Goal: Transaction & Acquisition: Book appointment/travel/reservation

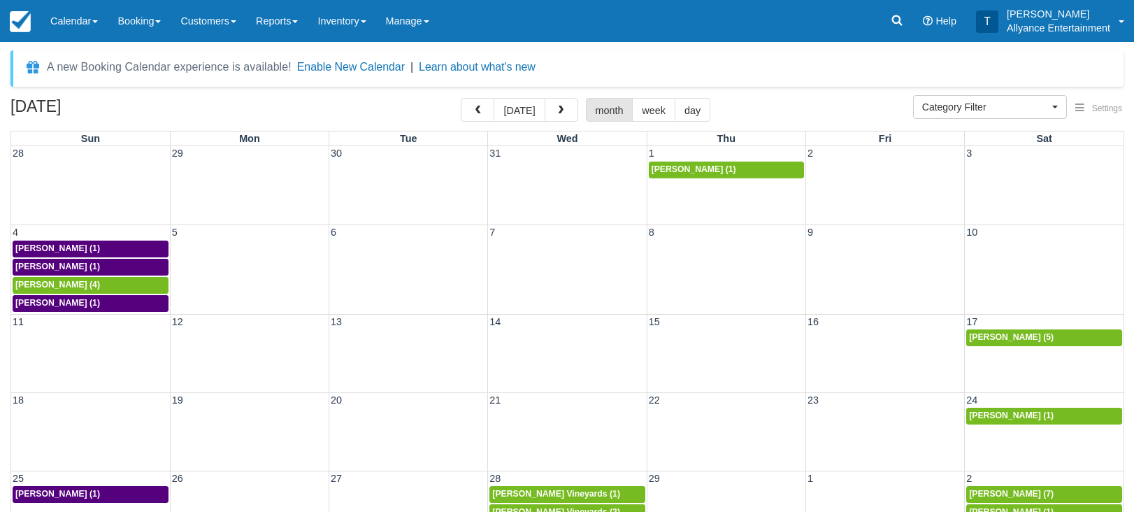
select select
click at [521, 111] on button "today" at bounding box center [519, 110] width 51 height 24
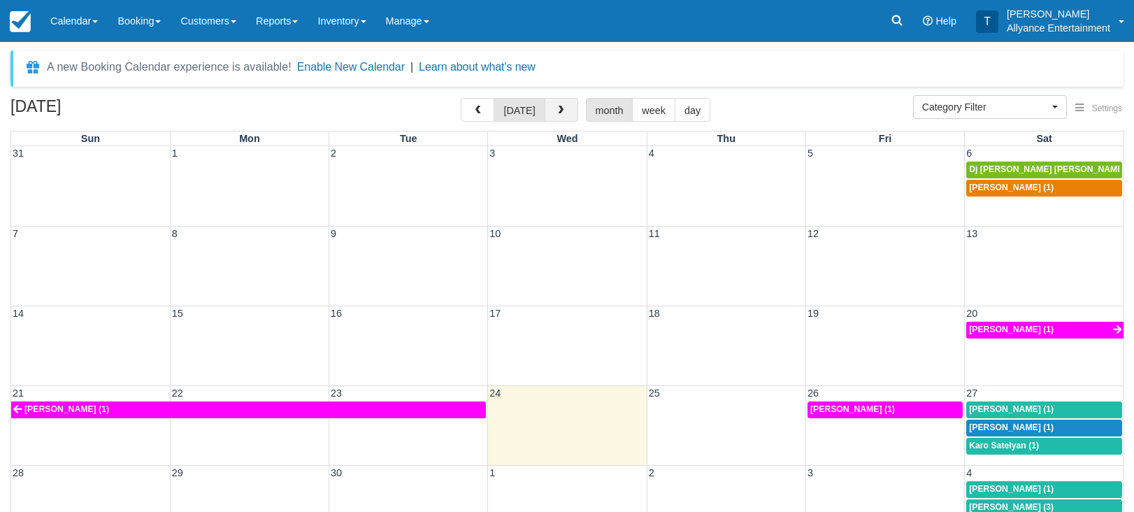
click at [552, 112] on button "button" at bounding box center [562, 110] width 34 height 24
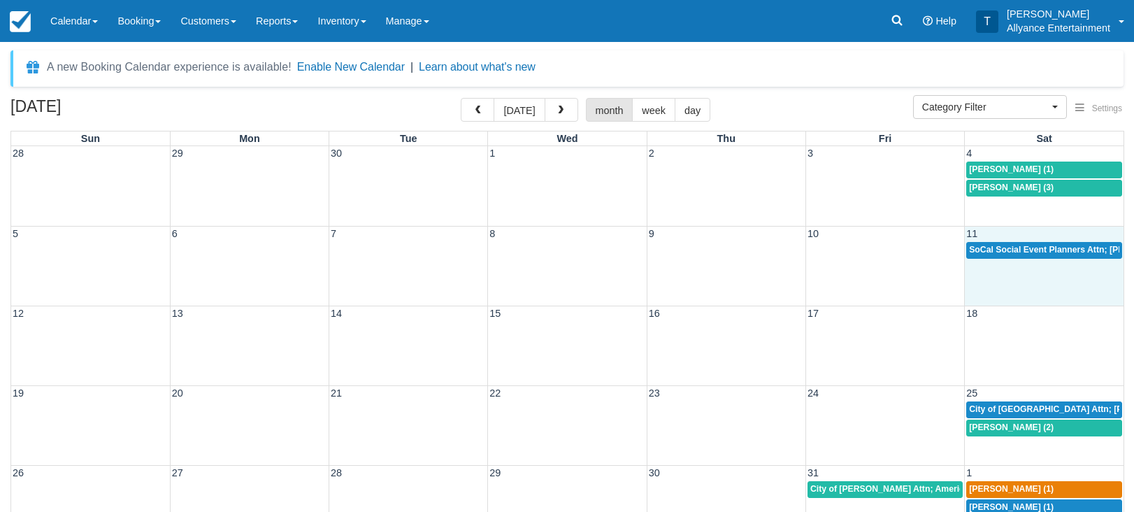
click at [1026, 278] on div "5 6 7 8 9 10 11 SoCal Social Event Planners Attn; Janine (2)" at bounding box center [567, 266] width 1112 height 80
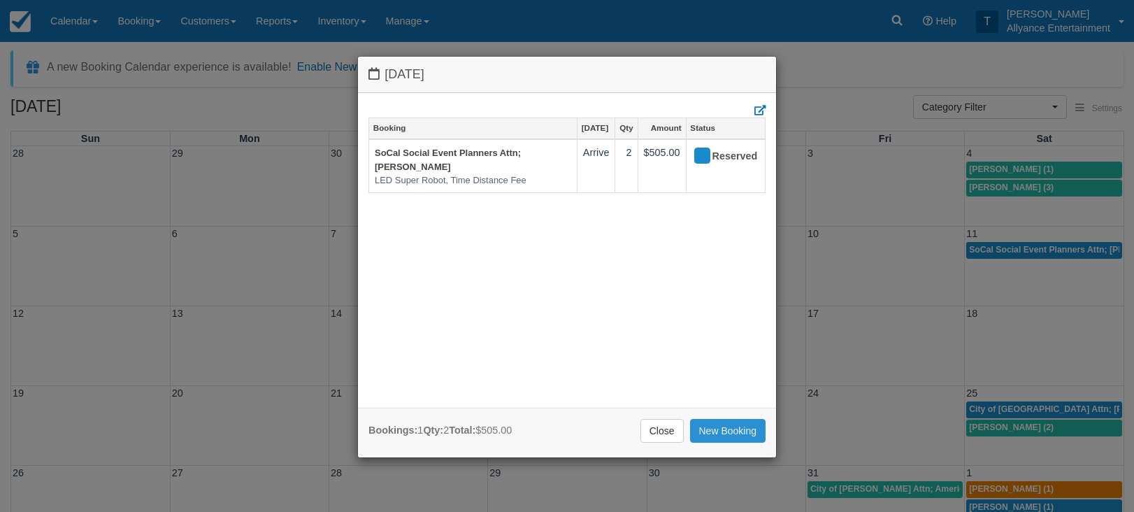
click at [724, 431] on link "New Booking" at bounding box center [728, 431] width 76 height 24
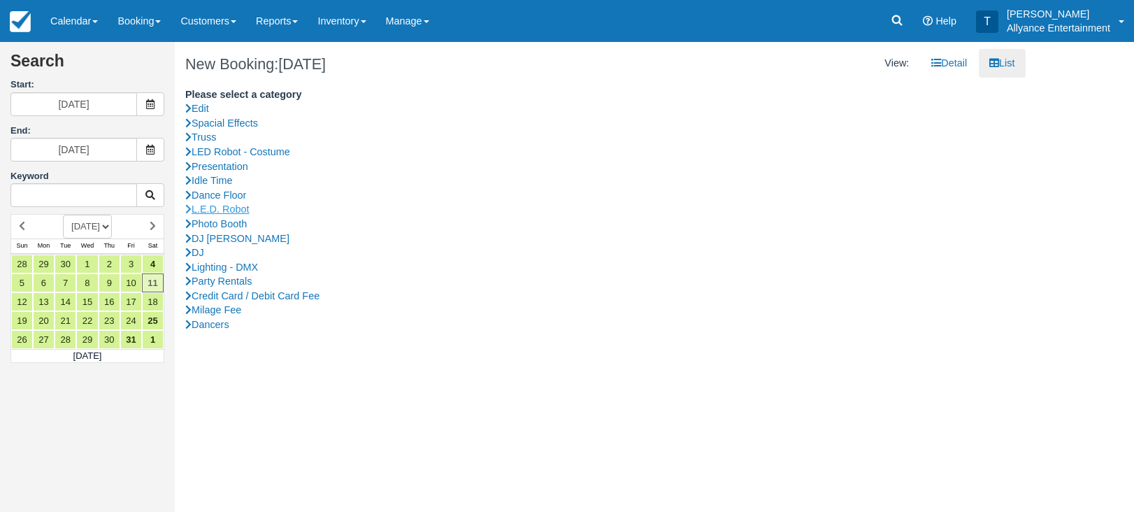
click at [216, 203] on link "L.E.D. Robot" at bounding box center [600, 209] width 830 height 15
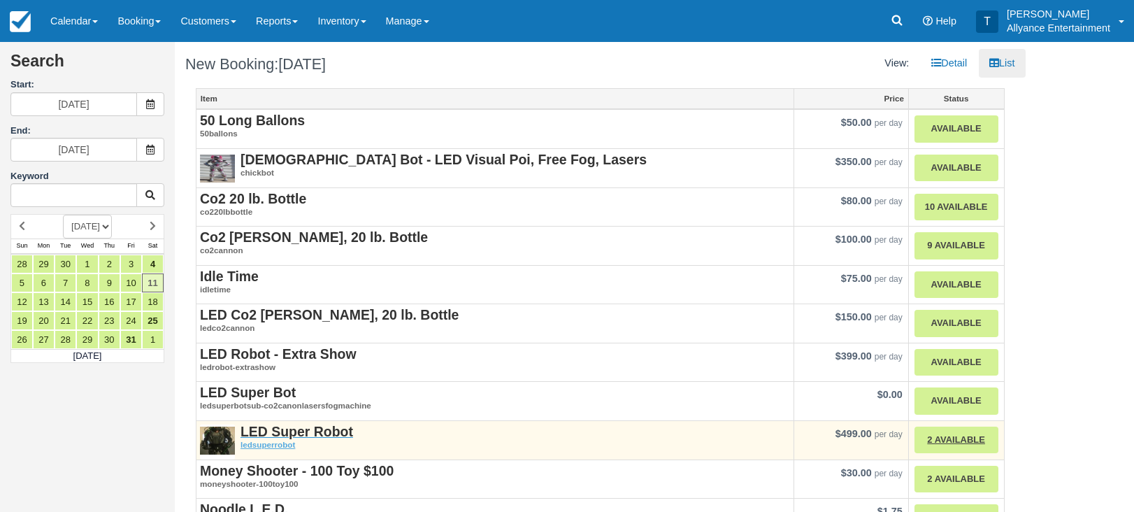
click at [295, 427] on strong "LED Super Robot" at bounding box center [297, 431] width 113 height 15
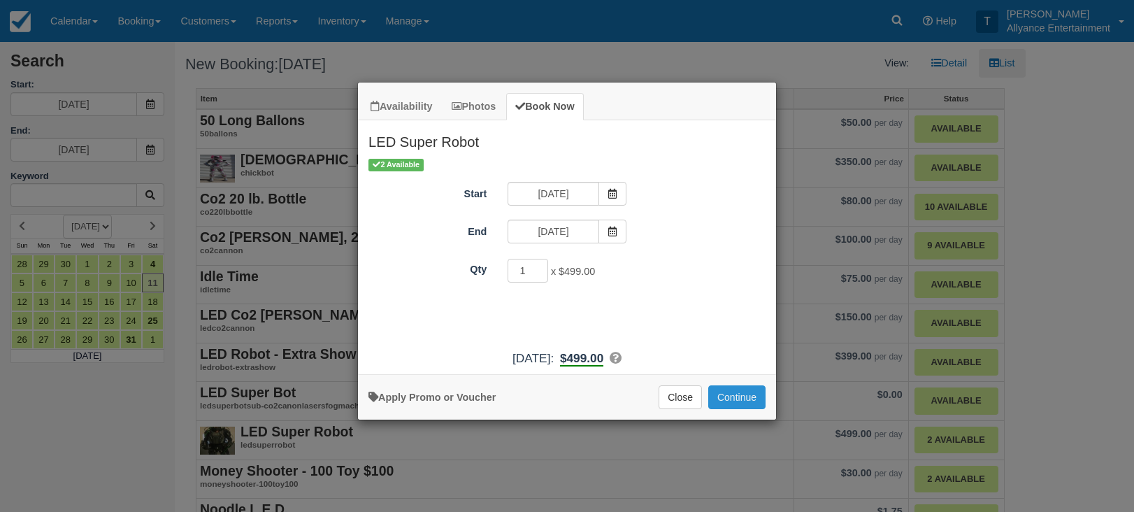
click at [737, 409] on button "Continue" at bounding box center [736, 397] width 57 height 24
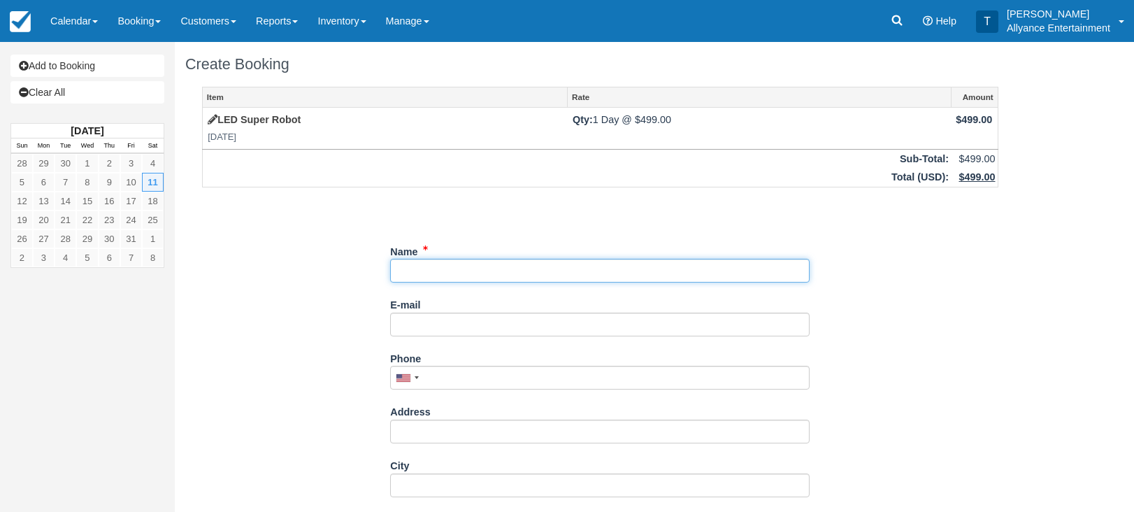
click at [459, 265] on input "Name" at bounding box center [600, 271] width 420 height 24
click at [431, 267] on input "Name" at bounding box center [600, 271] width 420 height 24
paste input "[PERSON_NAME]"
type input "[PERSON_NAME]"
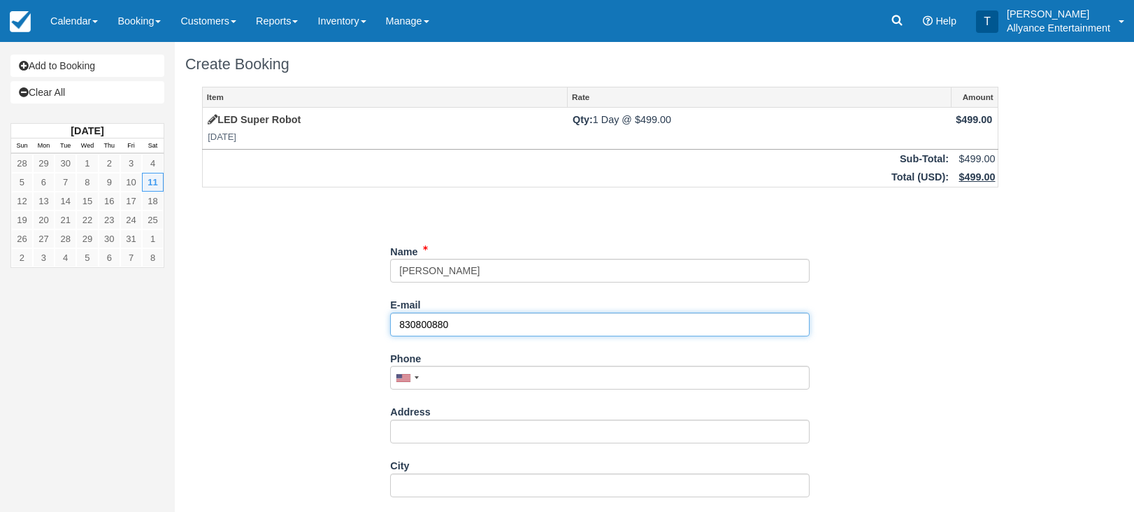
drag, startPoint x: 466, startPoint y: 318, endPoint x: 380, endPoint y: 322, distance: 86.8
click at [380, 322] on div "Item Rate Amount LED Super Robot Sat Oct 11, 2025 Qty: 1 Day @ $499.00 $499.00 …" at bounding box center [600, 411] width 830 height 649
type input "830800880"
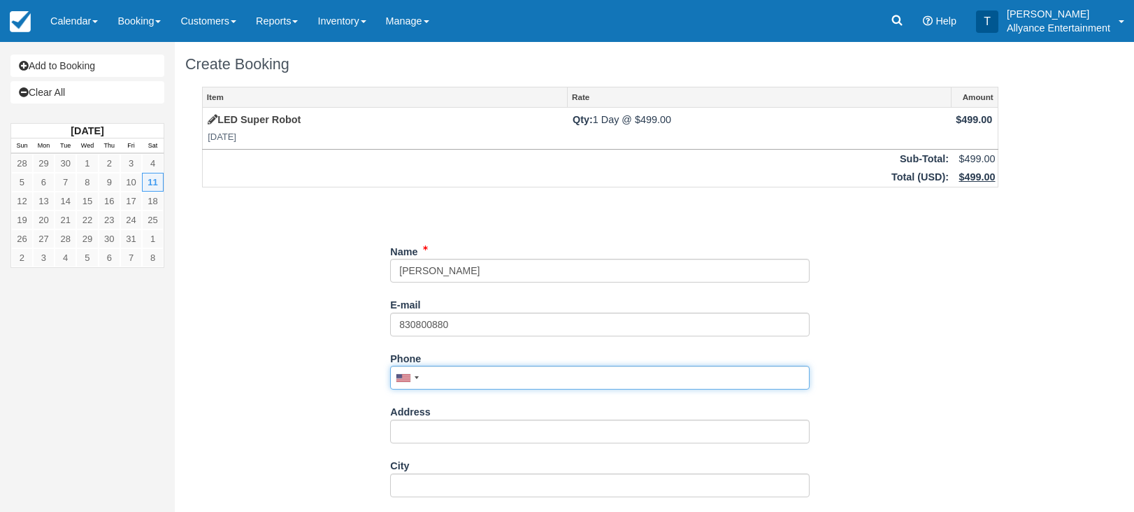
click at [443, 370] on input "Phone" at bounding box center [600, 378] width 420 height 24
paste input "830800880"
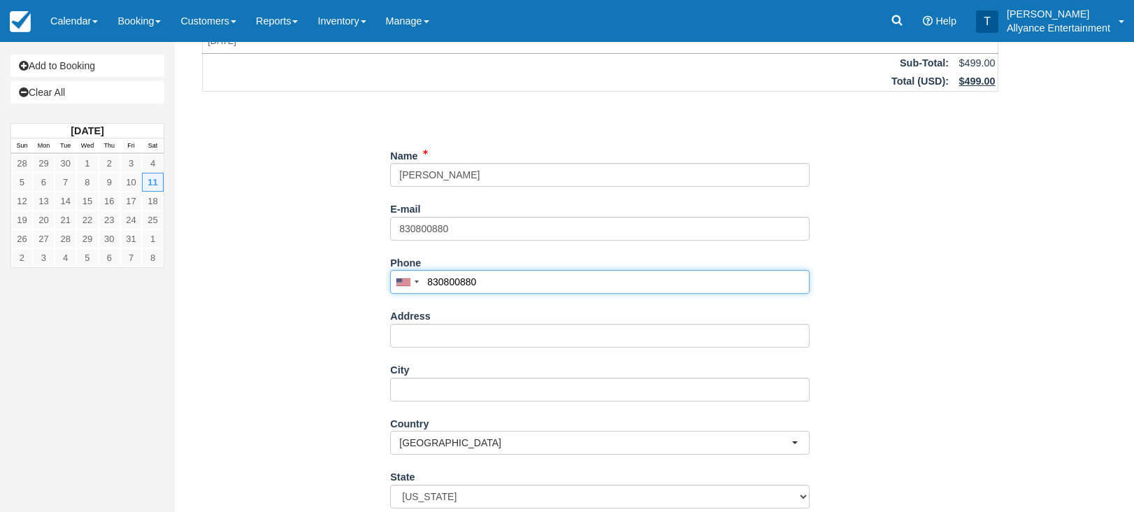
scroll to position [97, 0]
type input "830800880"
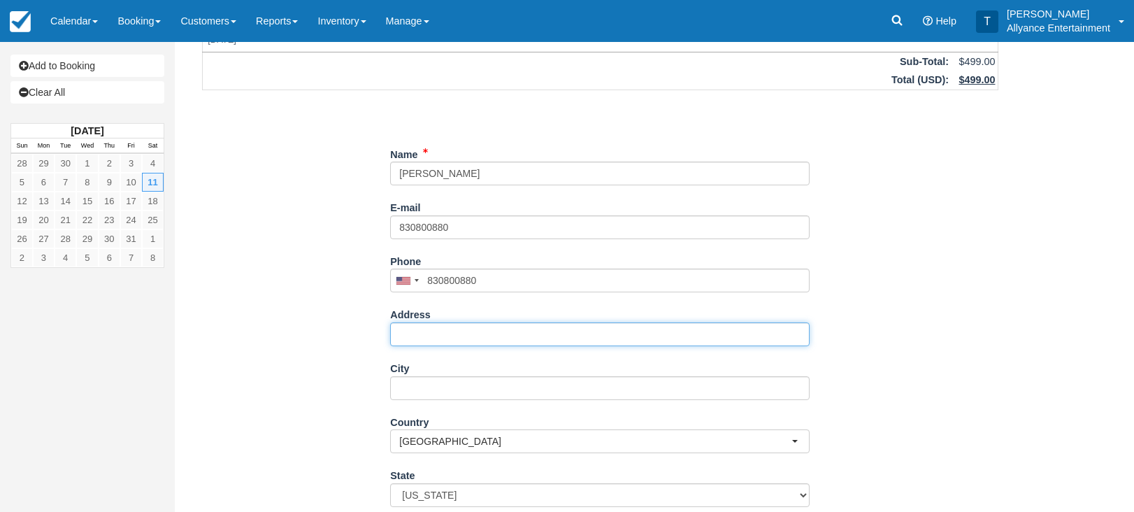
click at [429, 333] on input "Address" at bounding box center [600, 334] width 420 height 24
paste input "8169 Matilija Ave, Panorama City, CA 91402"
drag, startPoint x: 476, startPoint y: 327, endPoint x: 603, endPoint y: 329, distance: 127.3
click at [603, 329] on input "8169 Matilija Ave, Panorama City, CA 91402" at bounding box center [600, 334] width 420 height 24
type input "[STREET_ADDRESS]"
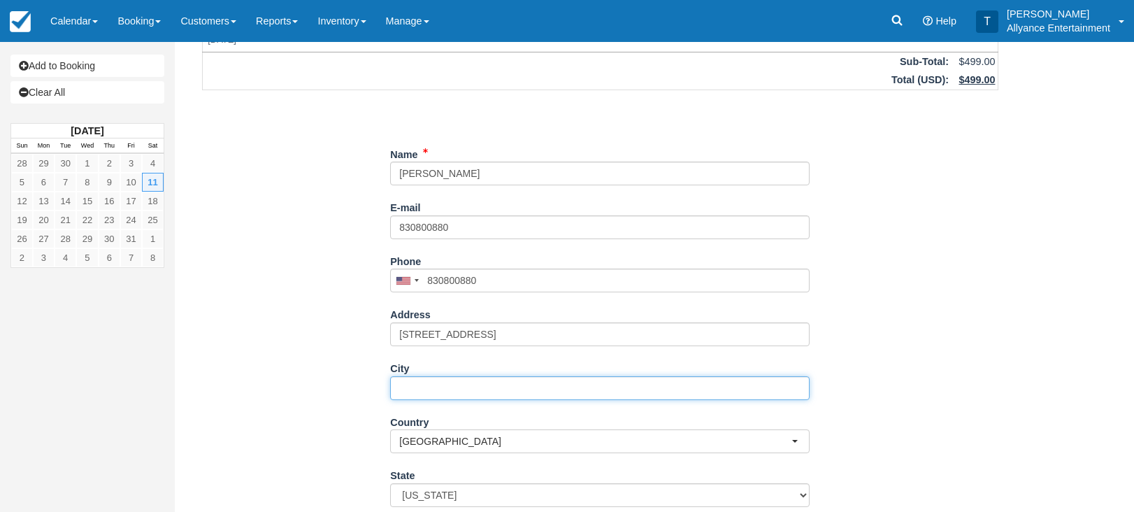
click at [422, 382] on input "City" at bounding box center [600, 388] width 420 height 24
paste input "Panorama City, CA 91402"
drag, startPoint x: 462, startPoint y: 383, endPoint x: 527, endPoint y: 383, distance: 64.3
click at [527, 383] on input "Panorama City, CA 91402" at bounding box center [600, 388] width 420 height 24
type input "Panorama City"
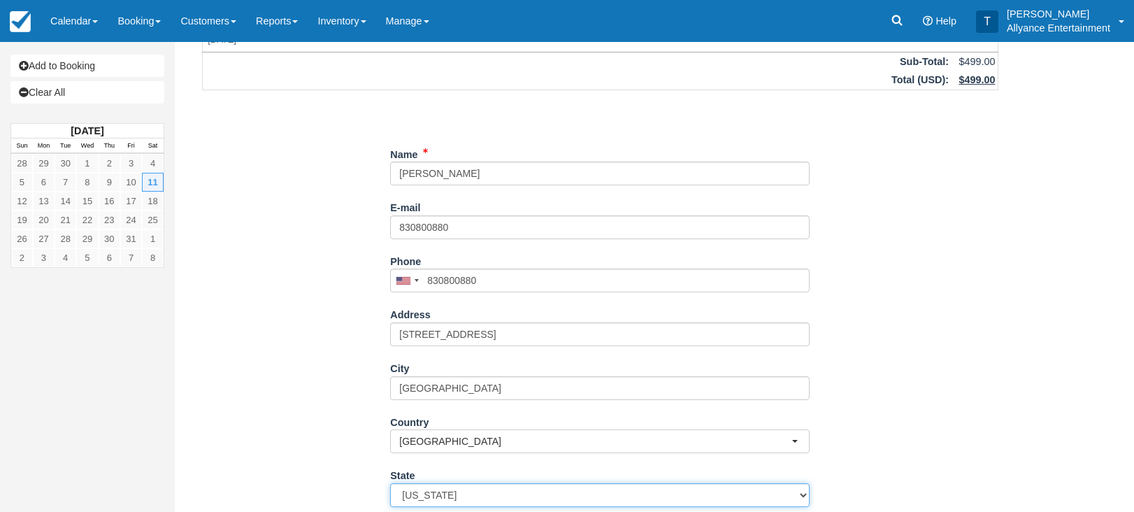
select select "CA"
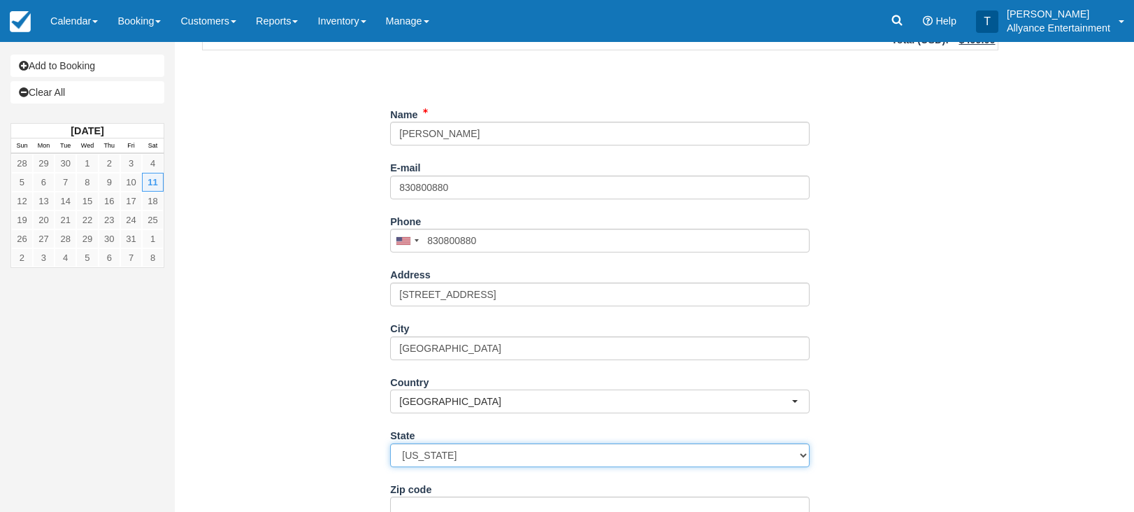
scroll to position [140, 0]
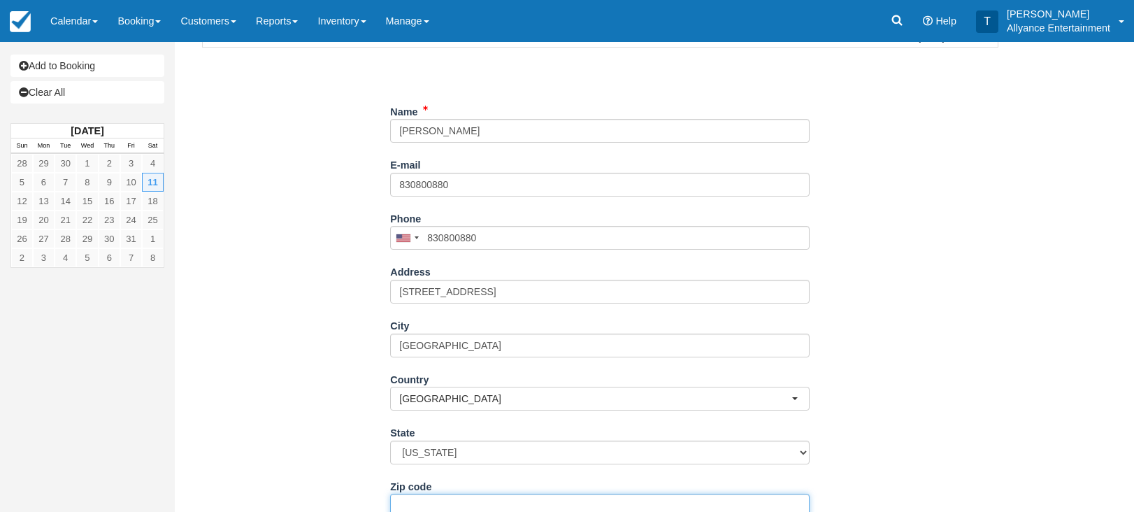
paste input "CA 91402"
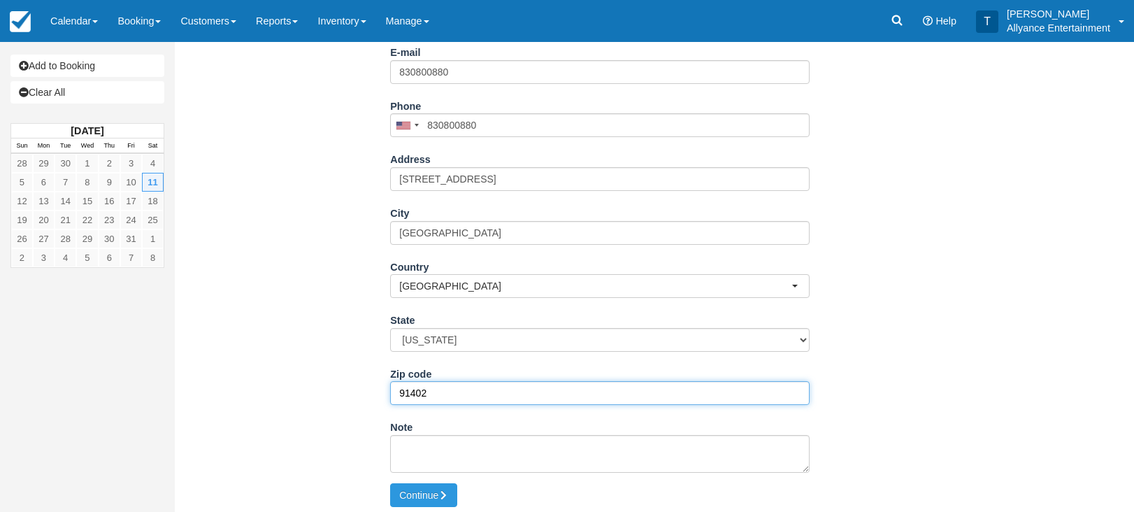
scroll to position [252, 0]
type input "91402"
click at [424, 486] on button "Continue" at bounding box center [423, 496] width 67 height 24
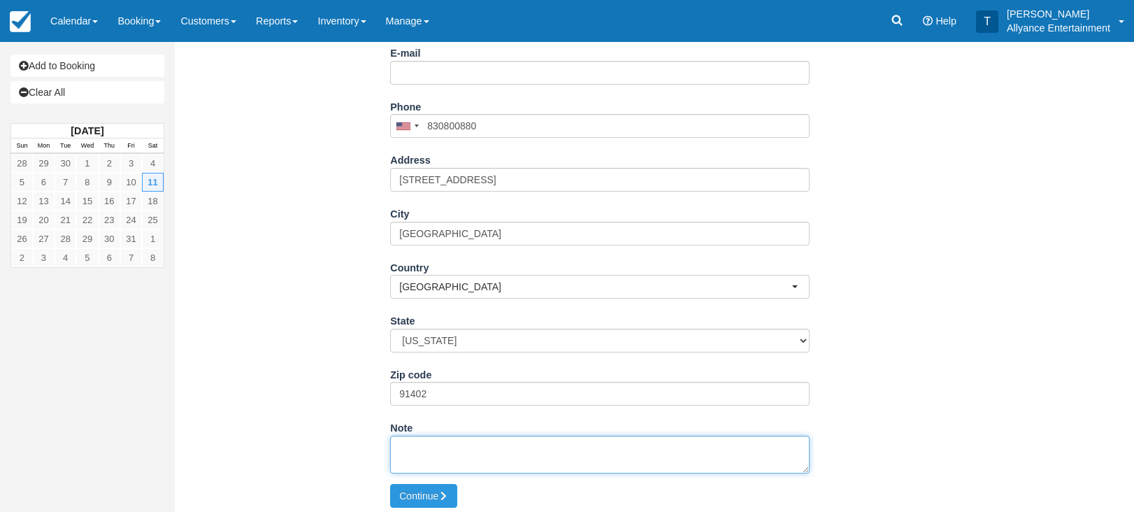
click at [444, 454] on textarea "Note" at bounding box center [600, 455] width 420 height 38
click at [491, 443] on textarea "Note" at bounding box center [600, 455] width 420 height 38
paste textarea "Event Location; Times; Show Up pm, Start pm. Note; If start time gets delayed 1…"
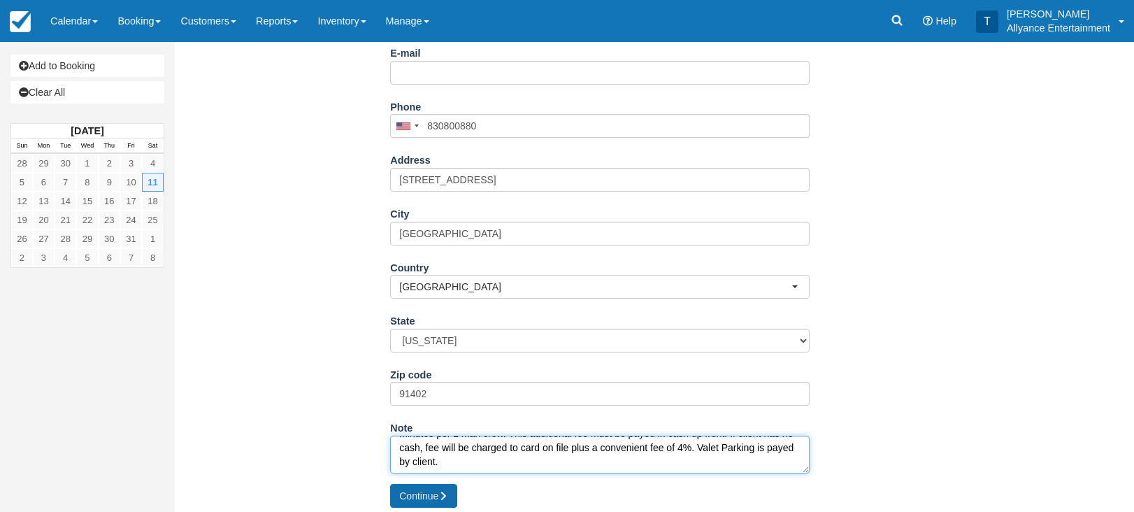
type textarea "Event Location; Times; Show Up pm, Start pm. Note; If start time gets delayed 1…"
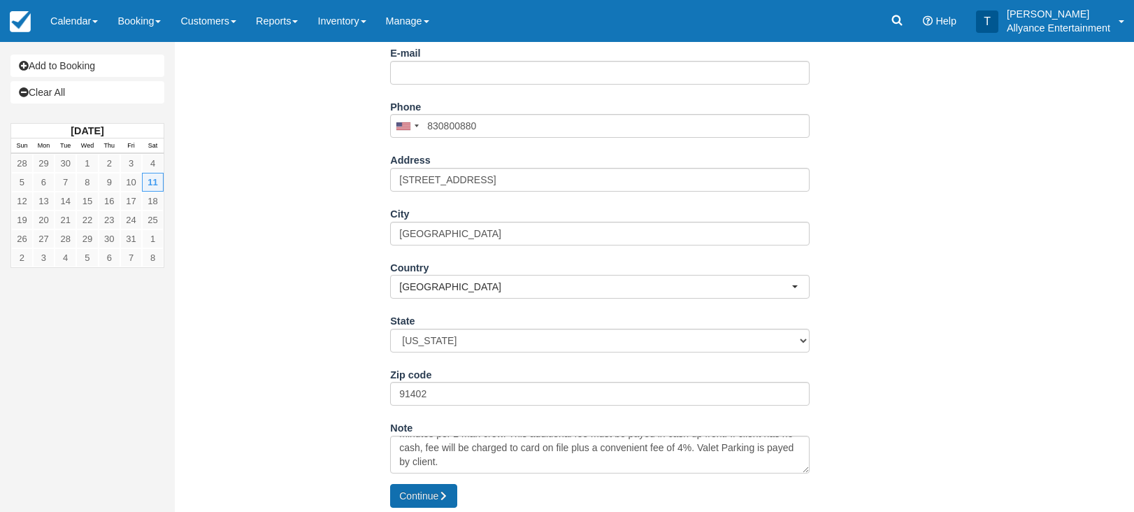
click at [431, 488] on button "Continue" at bounding box center [423, 496] width 67 height 24
type input "+1830800880"
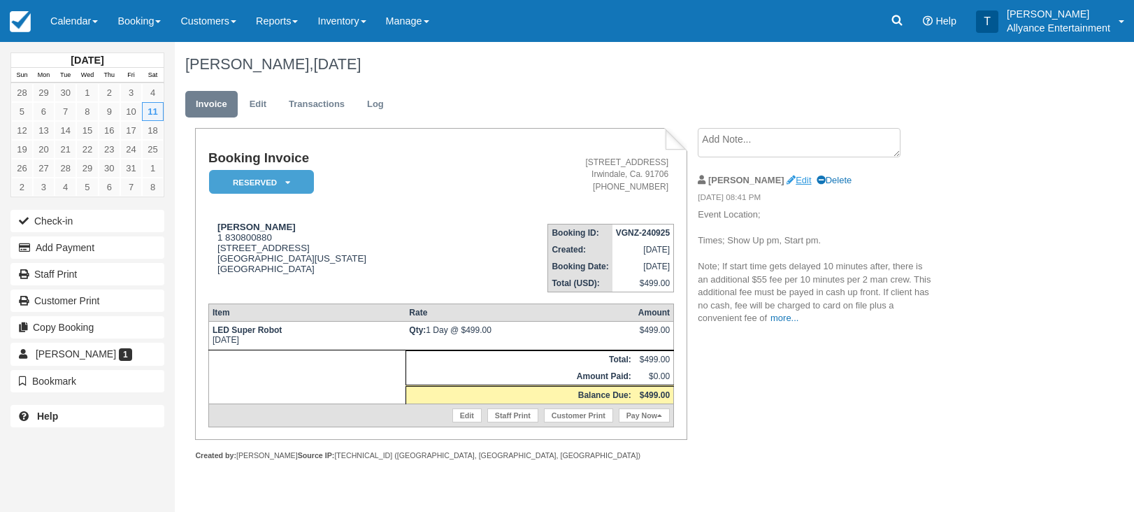
click at [787, 179] on link "Edit" at bounding box center [799, 180] width 24 height 10
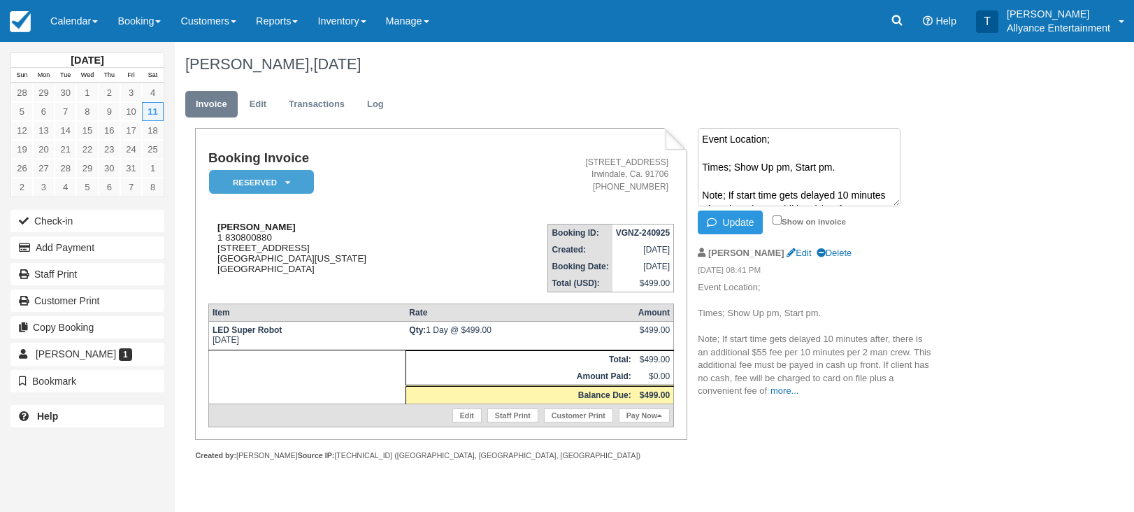
drag, startPoint x: 215, startPoint y: 250, endPoint x: 358, endPoint y: 258, distance: 142.9
click at [358, 258] on div "Goar Karapetian 1 830800880 8169 Matilija Ave, Panorama City, California, 91402…" at bounding box center [337, 248] width 259 height 52
copy div "8169 Matilija Ave, Panorama City, California, 91402"
click at [783, 138] on textarea "Event Location; Times; Show Up pm, Start pm. Note; If start time gets delayed 1…" at bounding box center [799, 167] width 203 height 78
paste textarea "8169 Matilija Ave, Panorama City, California, 91402"
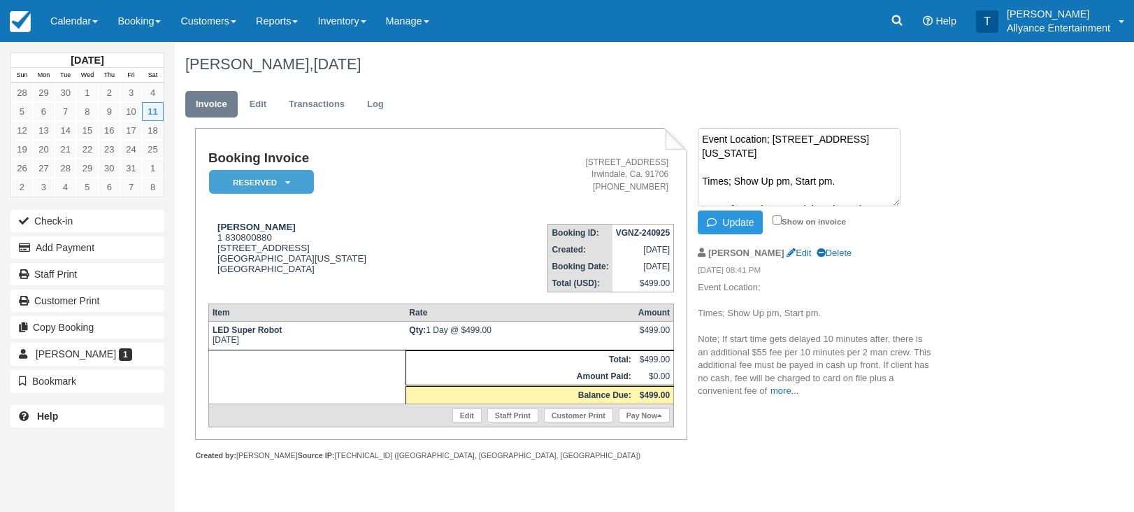
click at [761, 181] on textarea "Event Location; 8169 Matilija Ave, Panorama City, California, 91402 Times; Show…" at bounding box center [799, 167] width 203 height 78
type textarea "Event Location; 8169 Matilija Ave, Panorama City, California, 91402 Times; Arri…"
click at [777, 220] on input "Show on invoice" at bounding box center [777, 219] width 9 height 9
checkbox input "true"
click at [747, 219] on button "Update" at bounding box center [730, 222] width 65 height 24
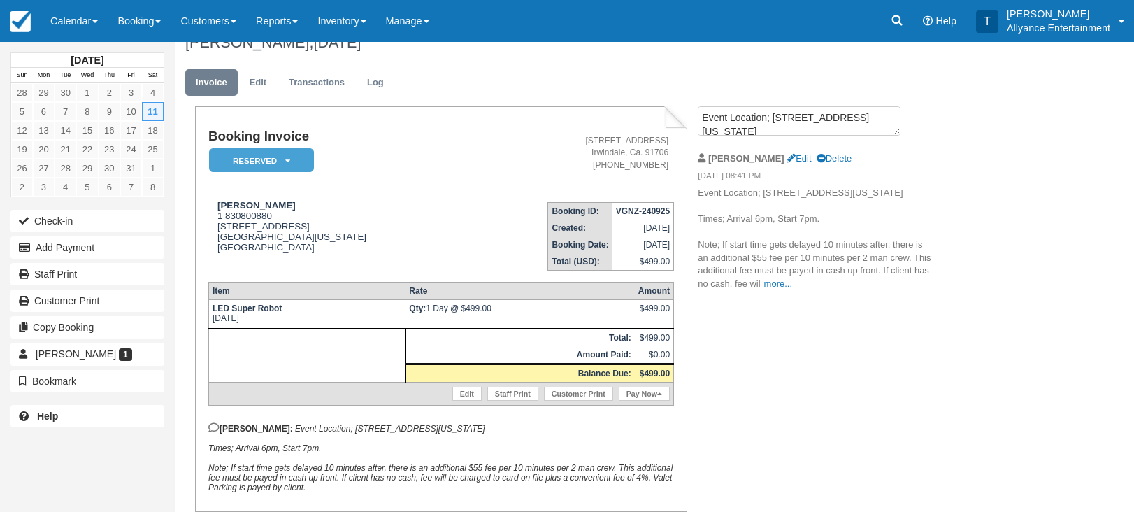
scroll to position [43, 0]
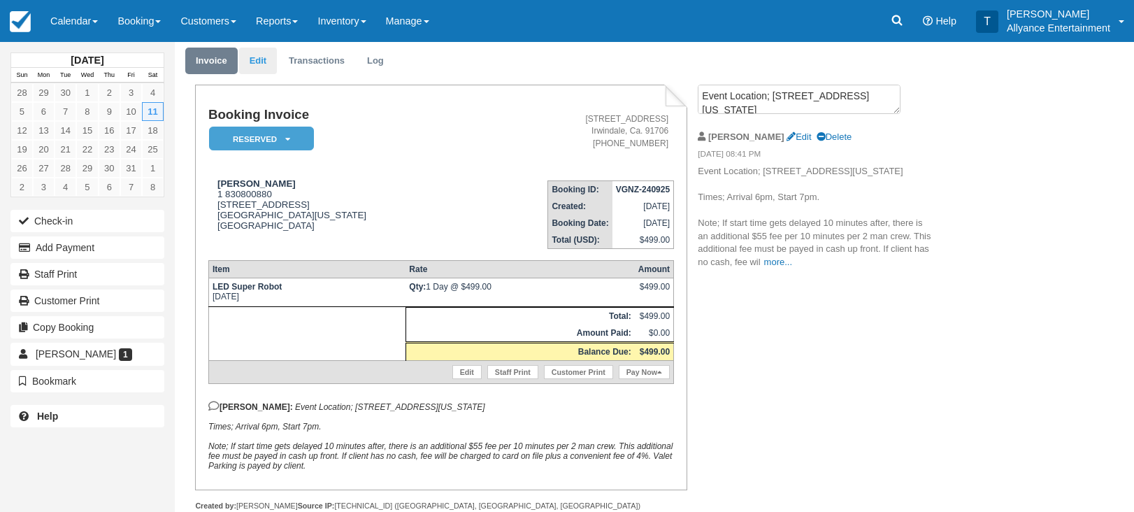
click at [260, 62] on link "Edit" at bounding box center [258, 61] width 38 height 27
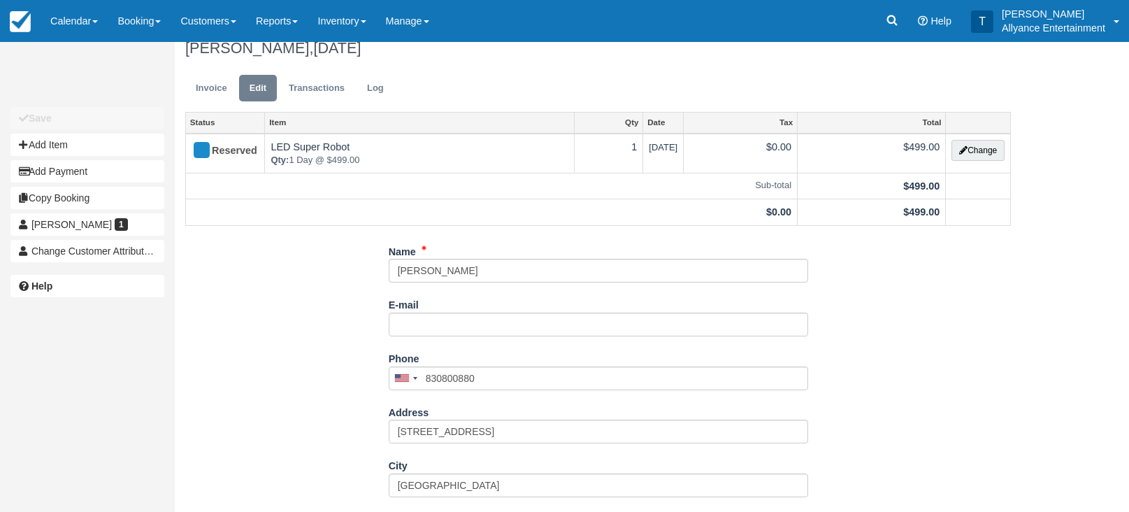
scroll to position [22, 0]
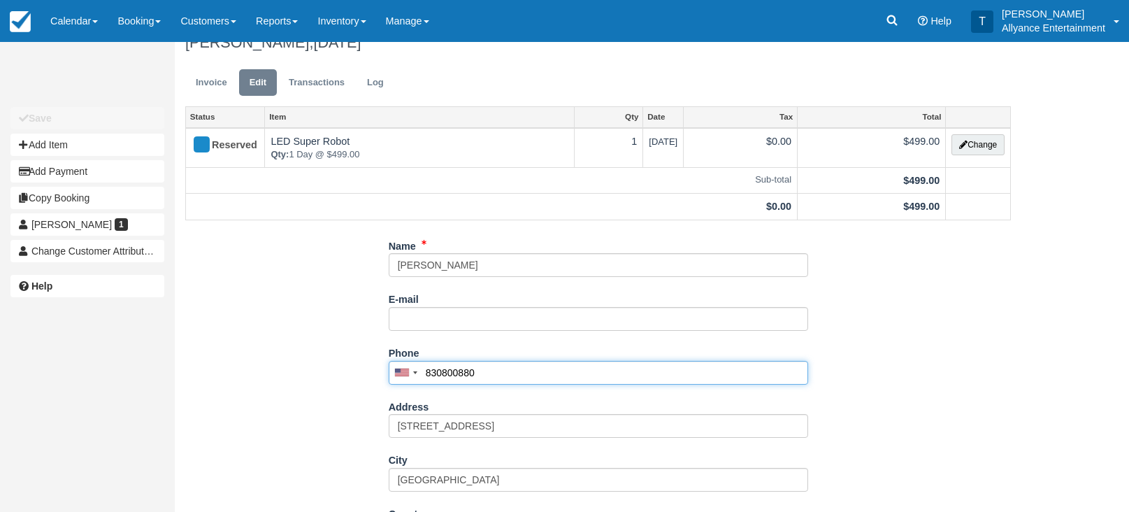
click at [468, 372] on input "830800880" at bounding box center [599, 373] width 420 height 24
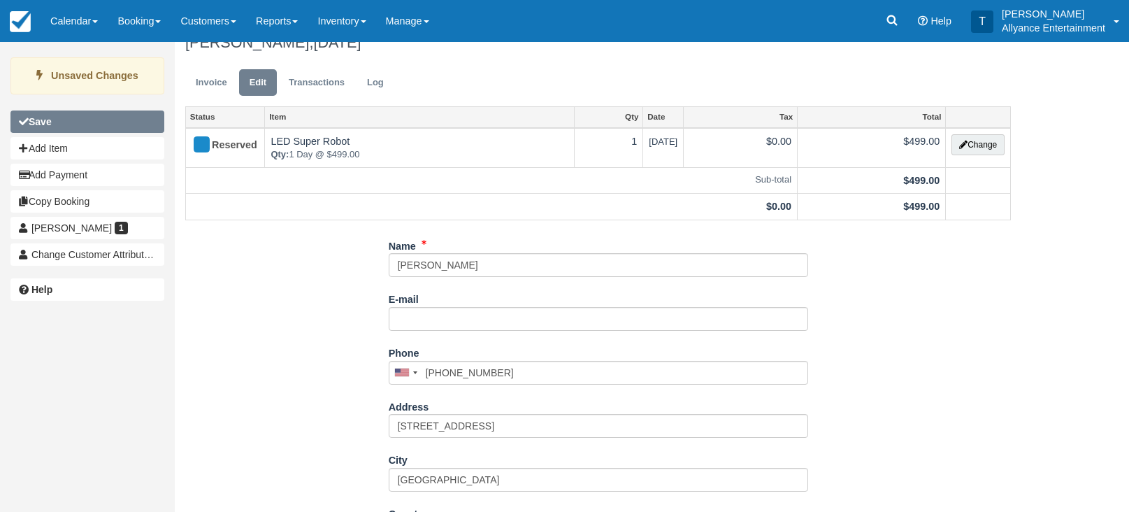
click at [128, 126] on button "Save" at bounding box center [87, 121] width 154 height 22
type input "[PHONE_NUMBER]"
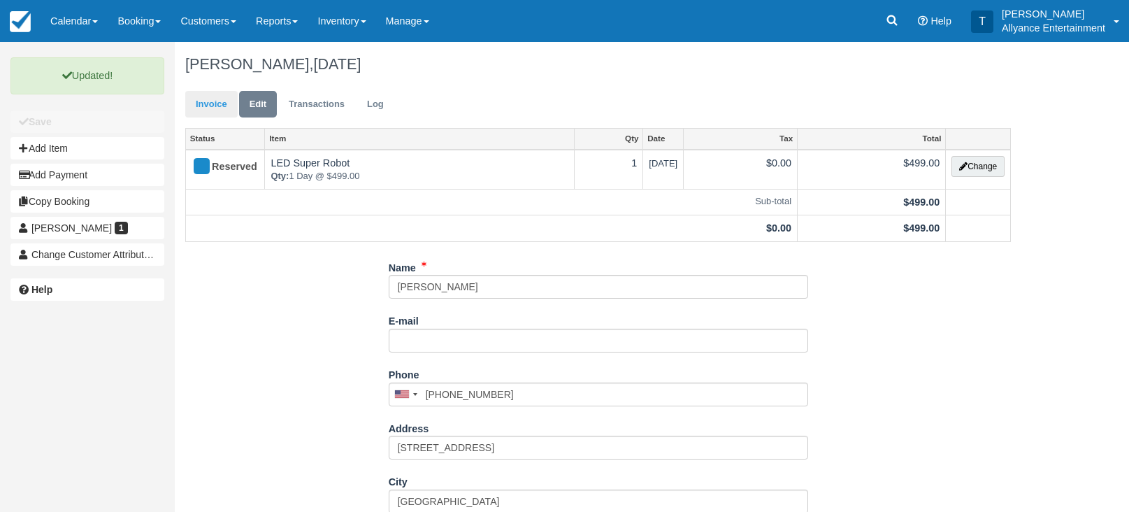
scroll to position [0, 0]
click at [208, 102] on link "Invoice" at bounding box center [211, 104] width 52 height 27
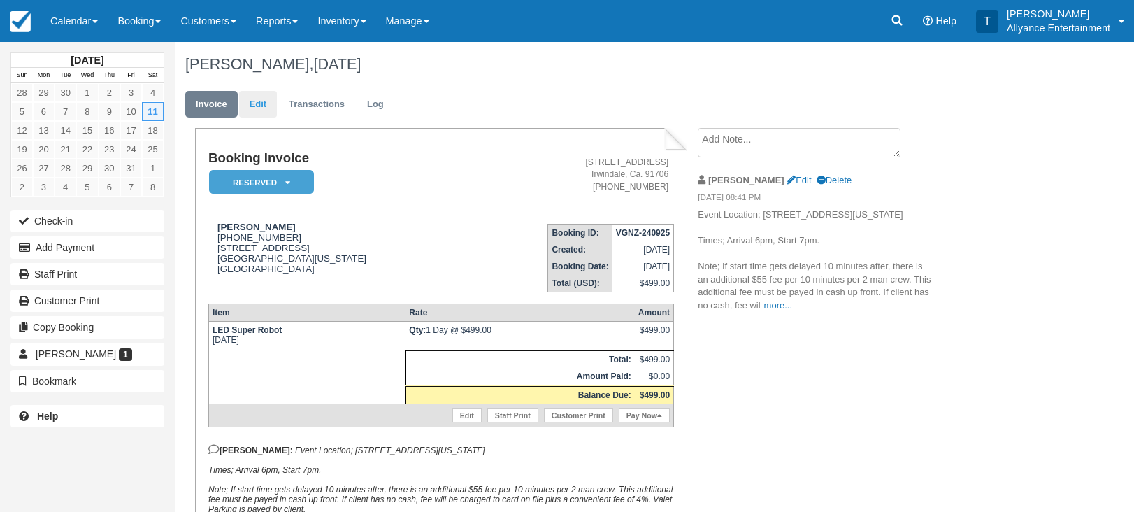
click at [263, 106] on link "Edit" at bounding box center [258, 104] width 38 height 27
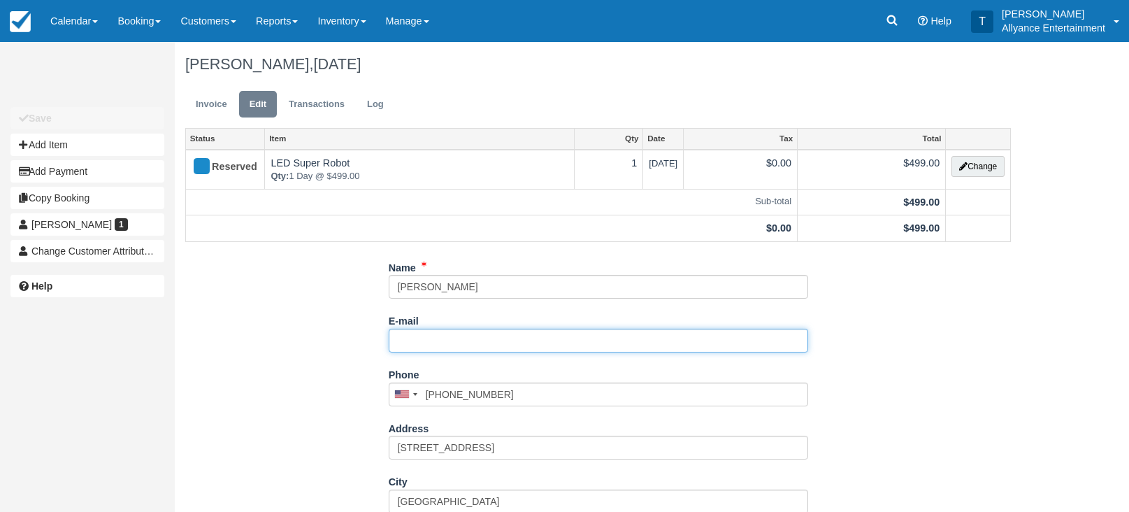
click at [408, 335] on input "E-mail" at bounding box center [599, 341] width 420 height 24
paste input "[EMAIL_ADDRESS][DOMAIN_NAME]"
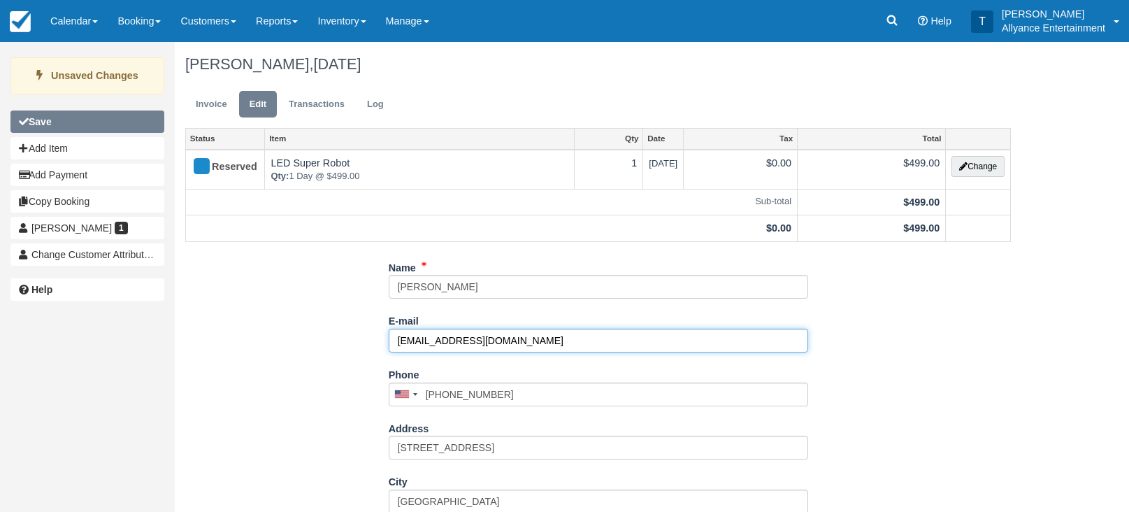
type input "[EMAIL_ADDRESS][DOMAIN_NAME]"
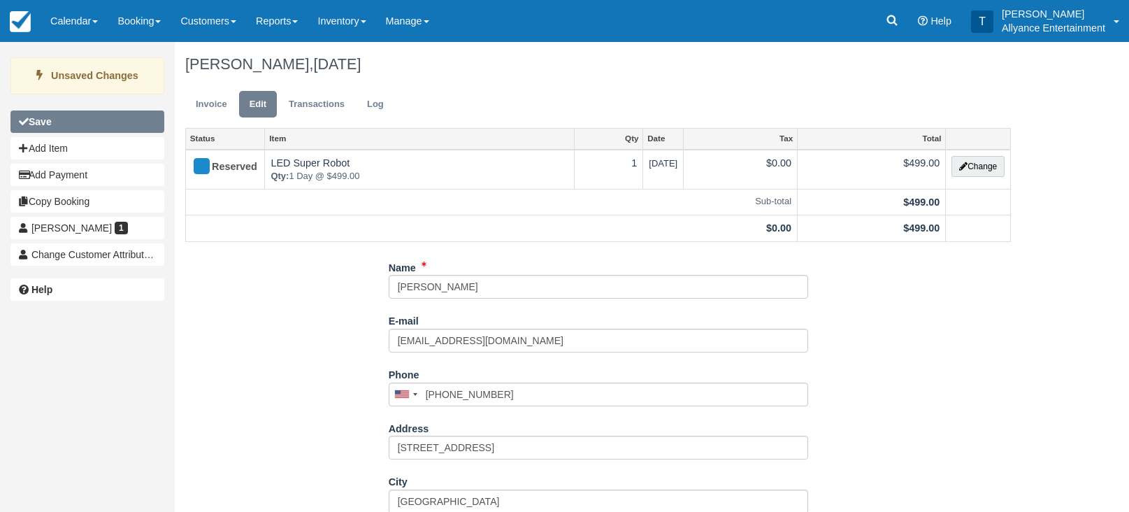
click at [93, 117] on button "Save" at bounding box center [87, 121] width 154 height 22
type input "+18308008880"
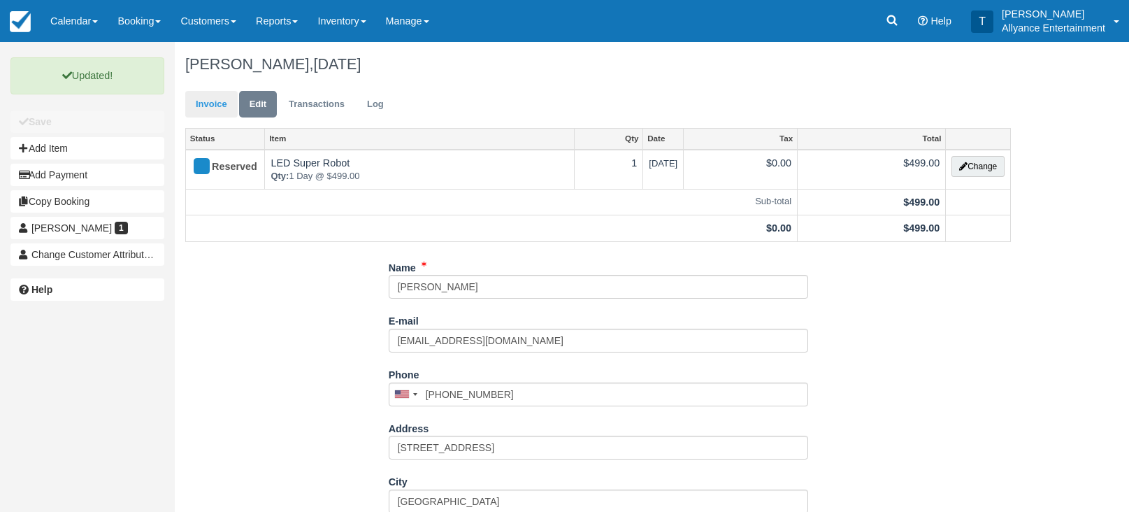
click at [212, 104] on link "Invoice" at bounding box center [211, 104] width 52 height 27
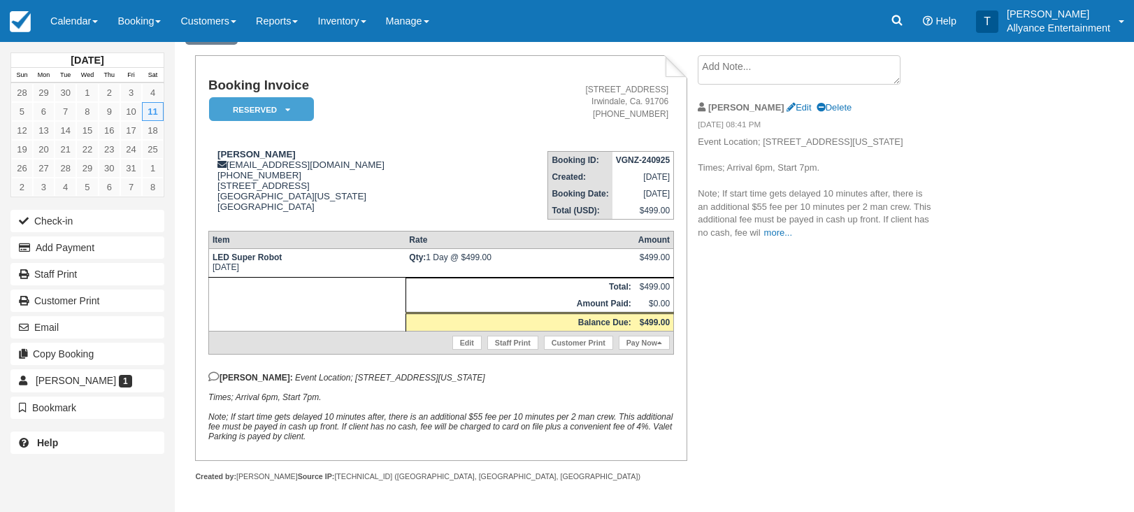
scroll to position [78, 0]
click at [129, 333] on button "Email" at bounding box center [87, 327] width 154 height 22
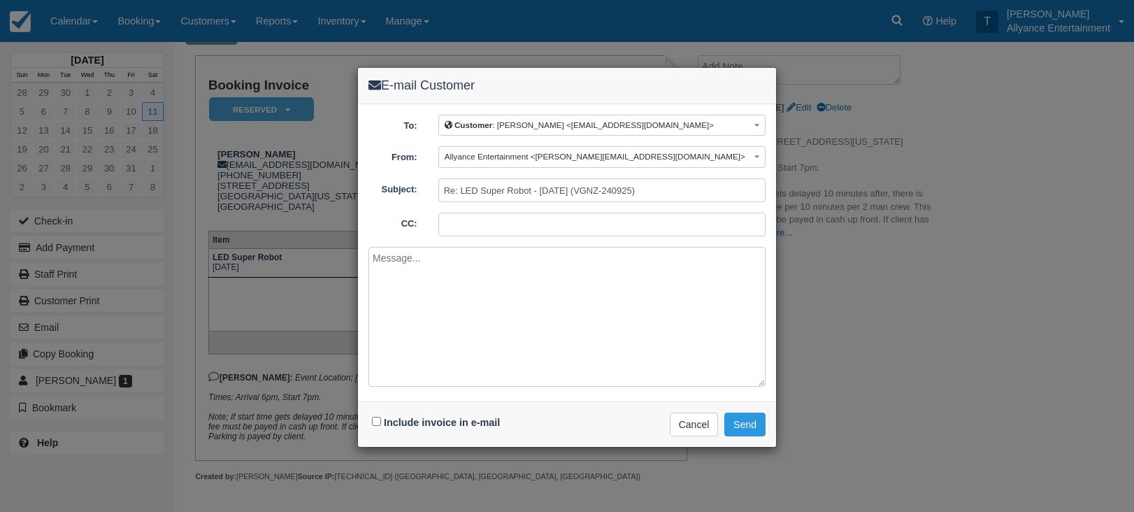
click at [447, 365] on textarea at bounding box center [566, 317] width 397 height 140
click at [453, 285] on textarea at bounding box center [566, 317] width 397 height 140
paste textarea "Hi , Here is your booking invoice. To make your deposit, click on the box label…"
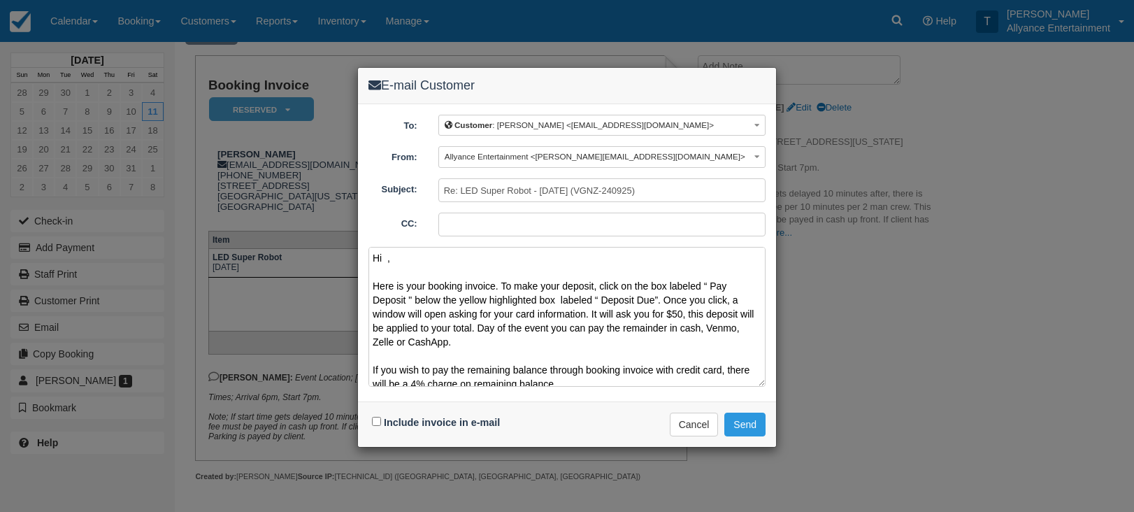
scroll to position [0, 0]
click at [386, 257] on textarea "Hi , Here is your booking invoice. To make your deposit, click on the box label…" at bounding box center [566, 317] width 397 height 140
type textarea "Hi [PERSON_NAME], Here is your booking invoice. To make your deposit, click on …"
click at [374, 420] on input "Include invoice in e-mail" at bounding box center [376, 421] width 9 height 9
checkbox input "true"
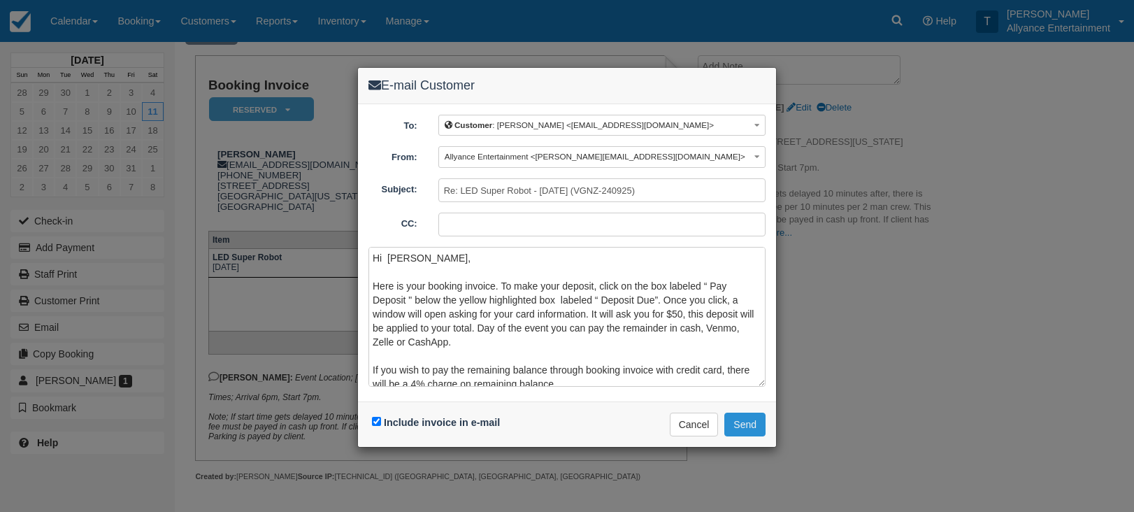
click at [747, 422] on button "Send" at bounding box center [744, 425] width 41 height 24
